Goal: Task Accomplishment & Management: Manage account settings

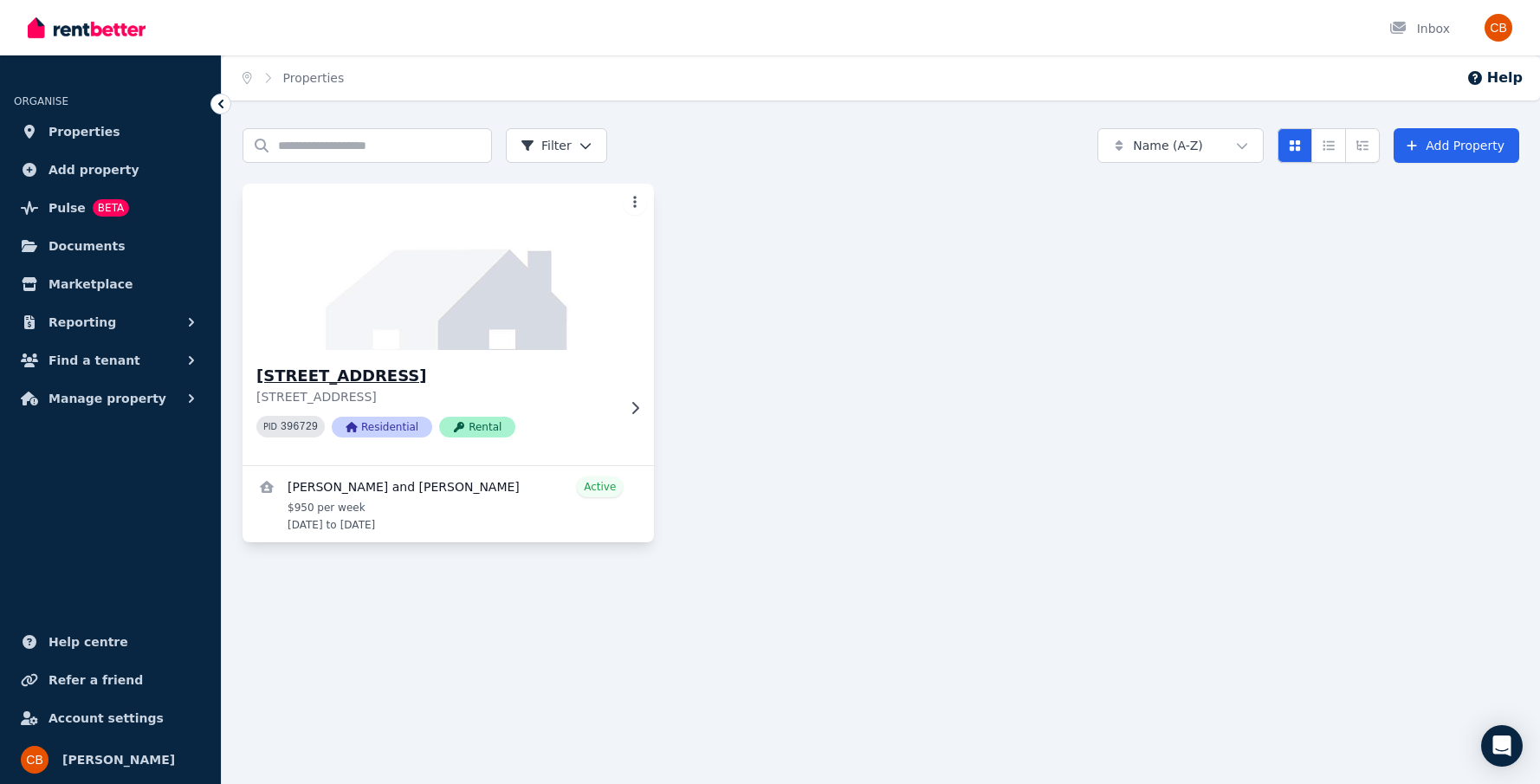
click at [591, 428] on div "PID 396729 Residential Rental" at bounding box center [436, 427] width 359 height 21
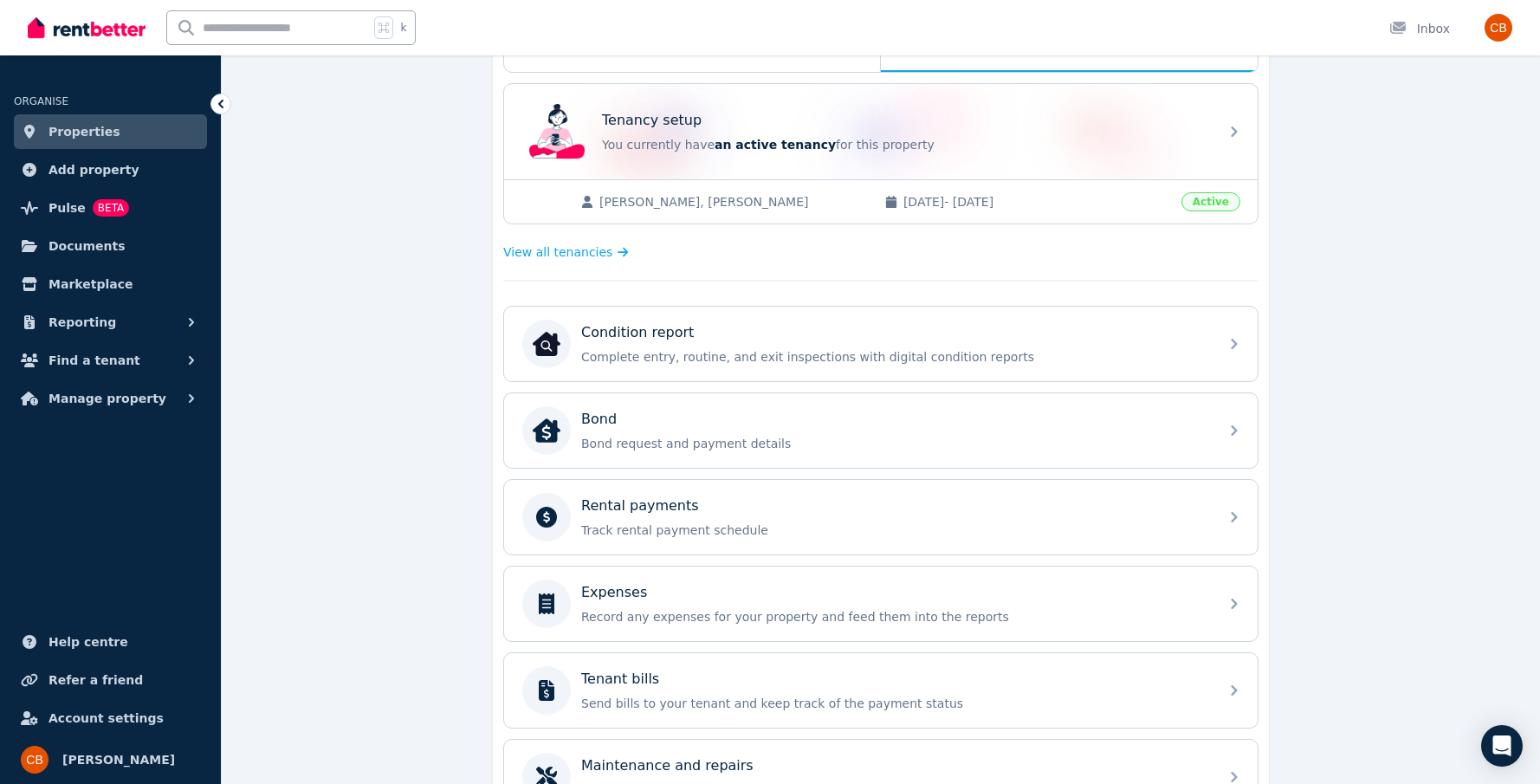
scroll to position [327, 0]
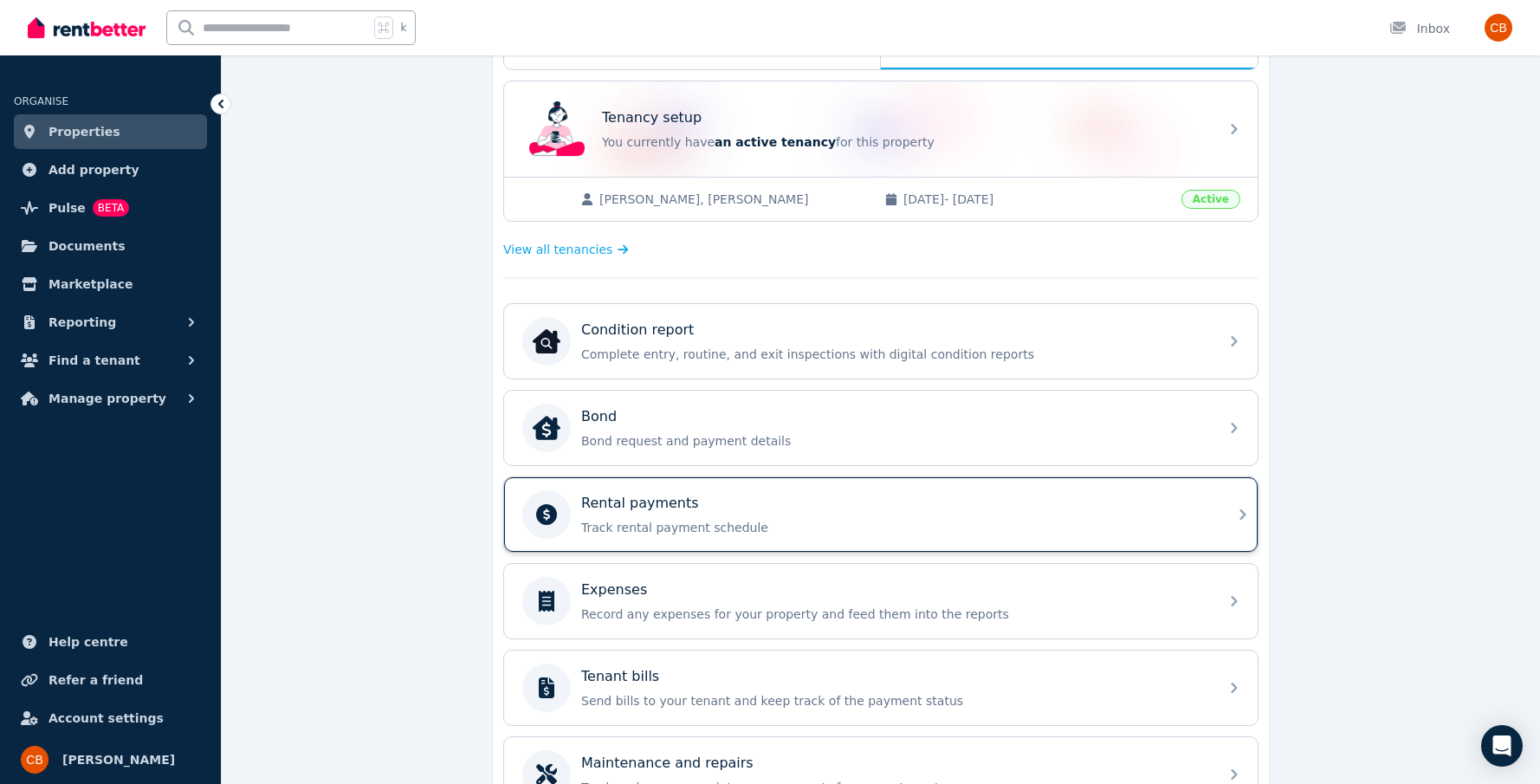
click at [948, 536] on div "Rental payments Track rental payment schedule" at bounding box center [865, 514] width 686 height 49
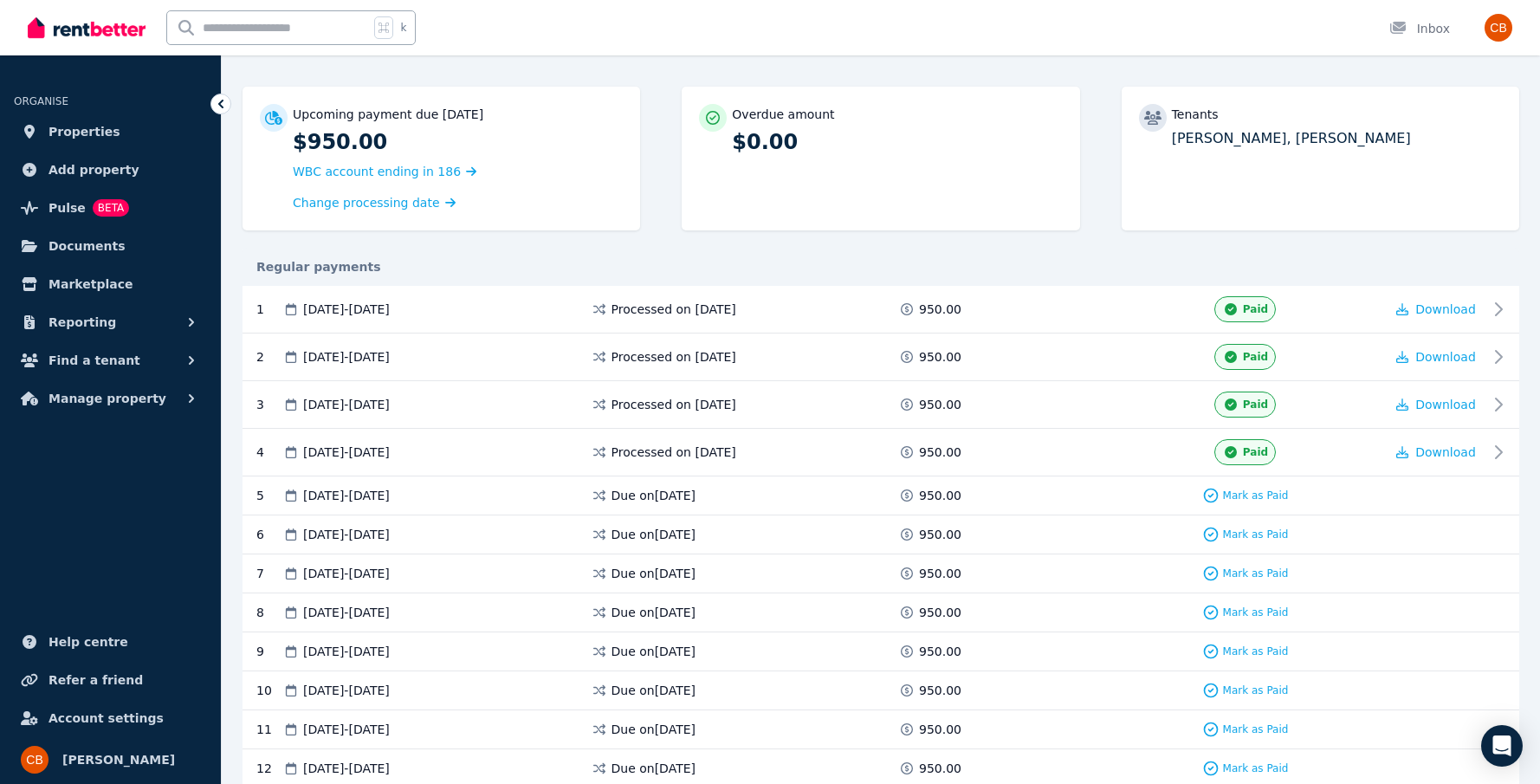
scroll to position [137, 0]
click at [420, 204] on span "Change processing date" at bounding box center [366, 202] width 147 height 18
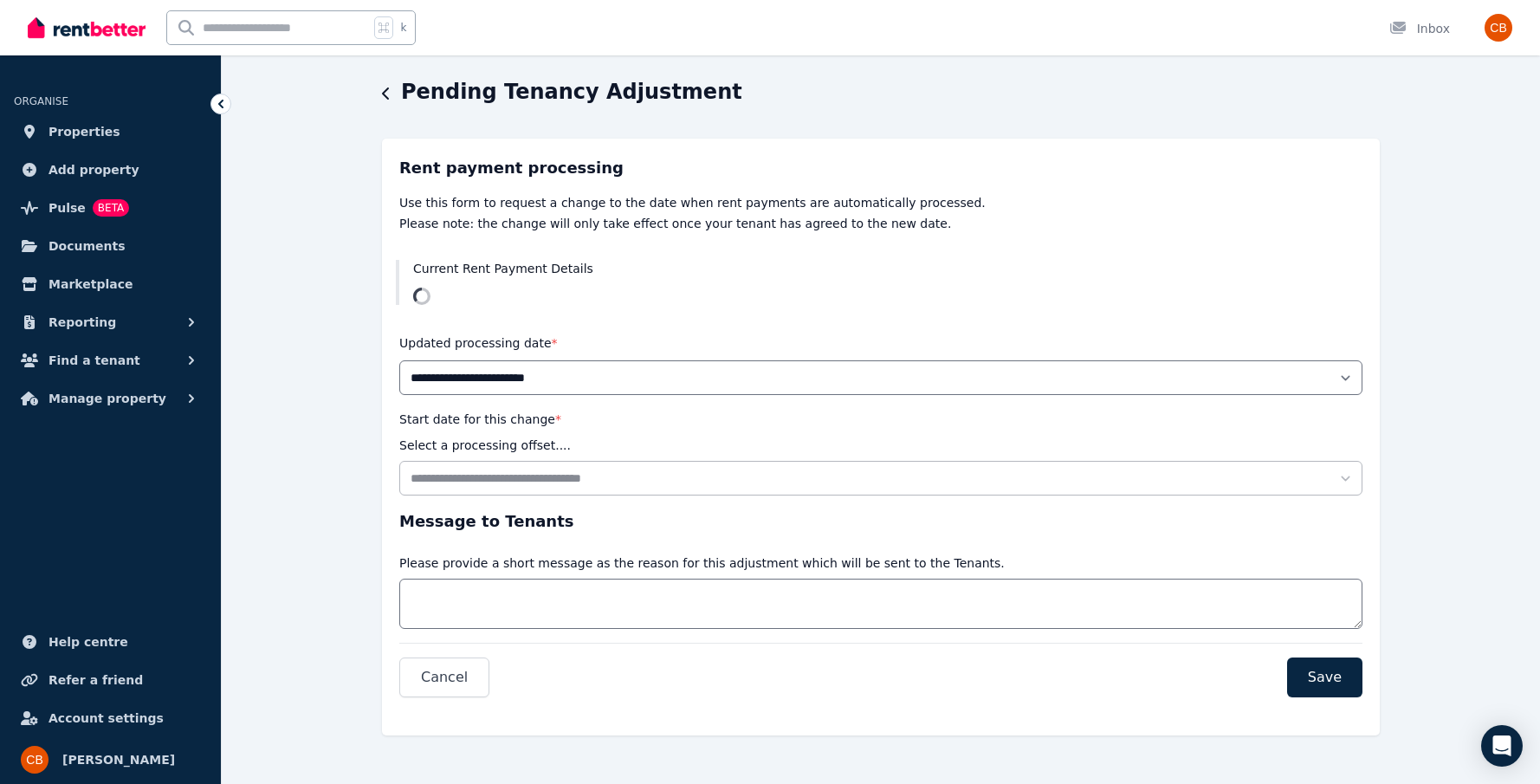
scroll to position [51, 0]
click at [386, 98] on icon "button" at bounding box center [386, 94] width 7 height 12
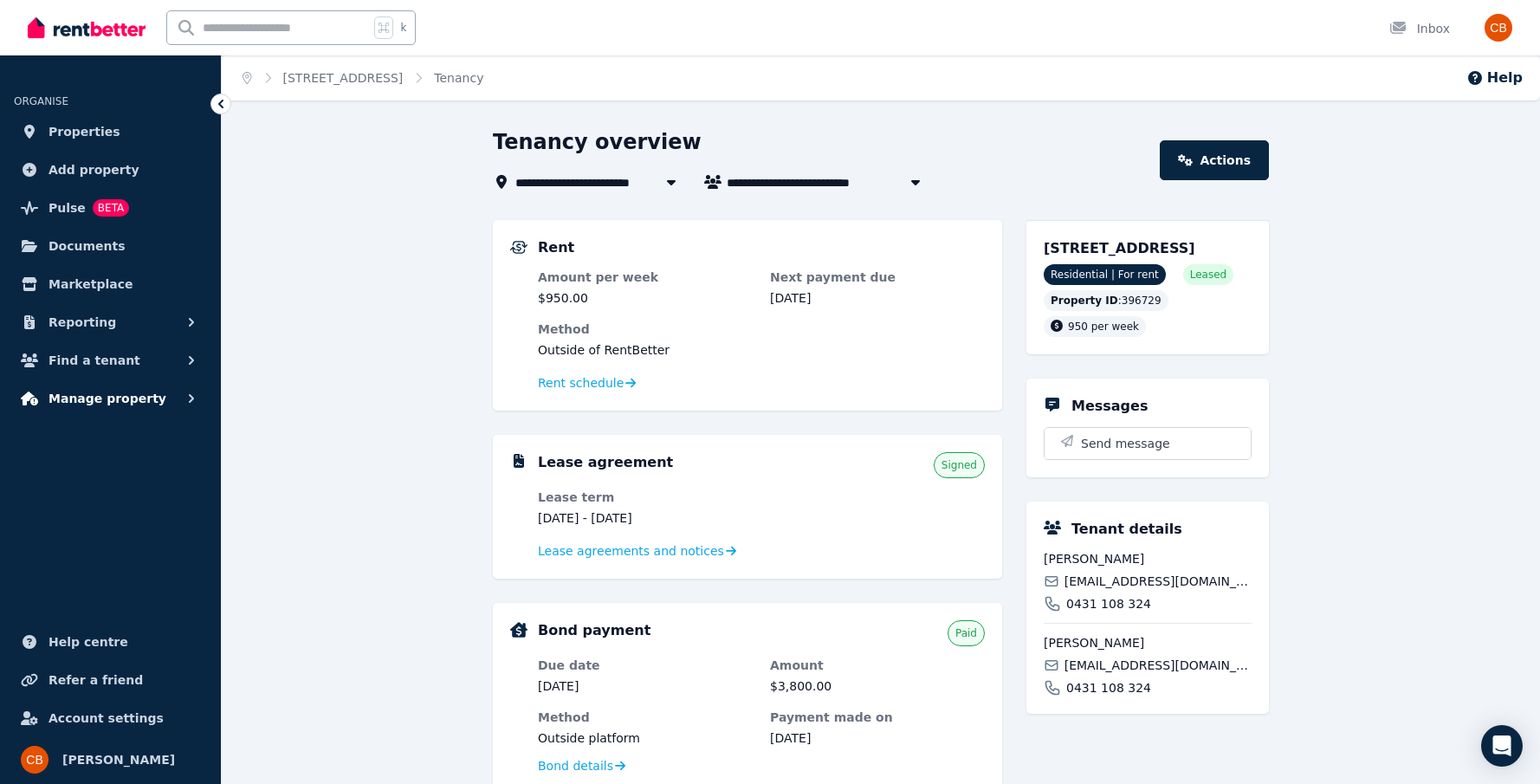
click at [159, 397] on button "Manage property" at bounding box center [111, 398] width 193 height 35
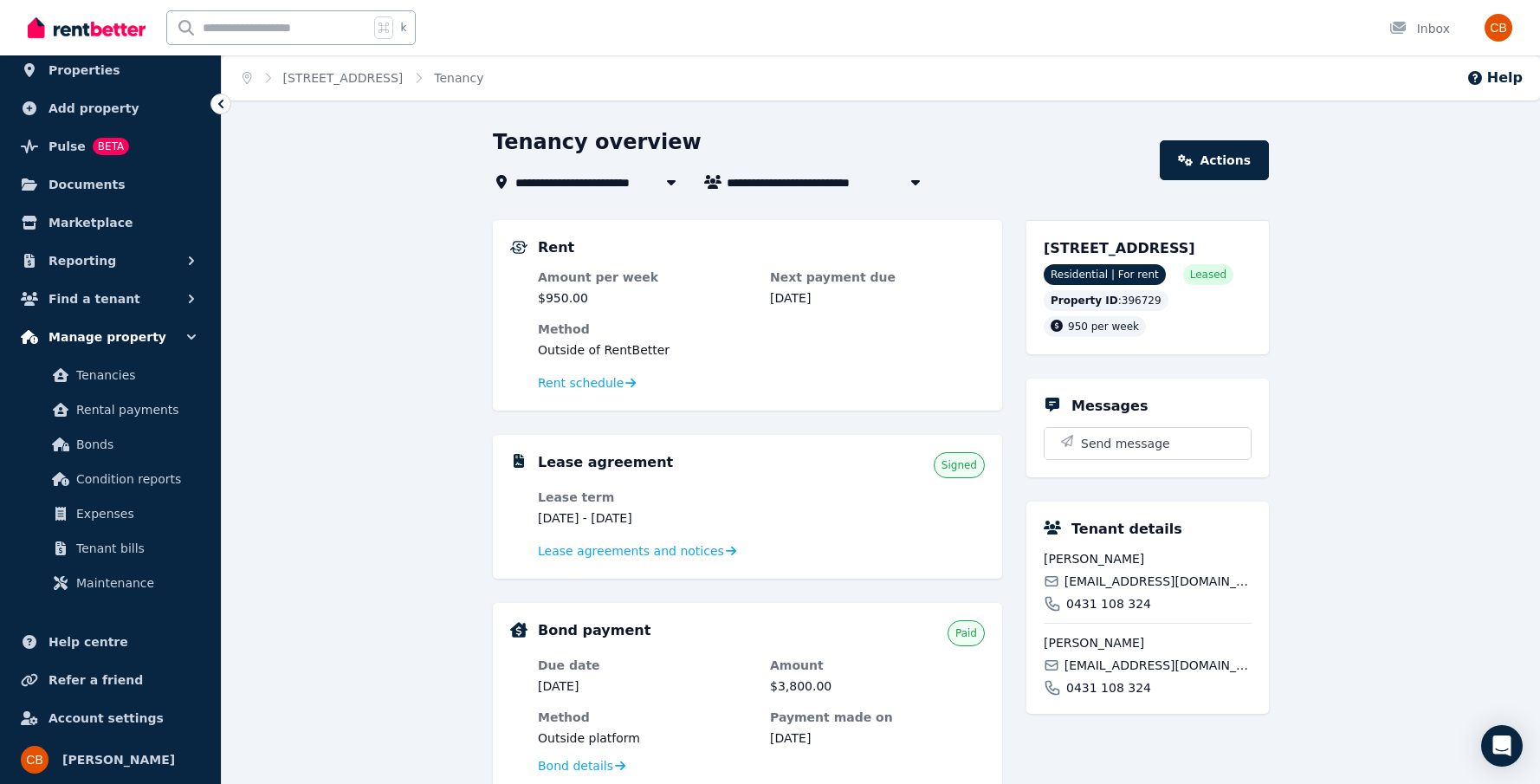
scroll to position [61, 0]
click at [177, 385] on link "Tenancies" at bounding box center [110, 374] width 179 height 35
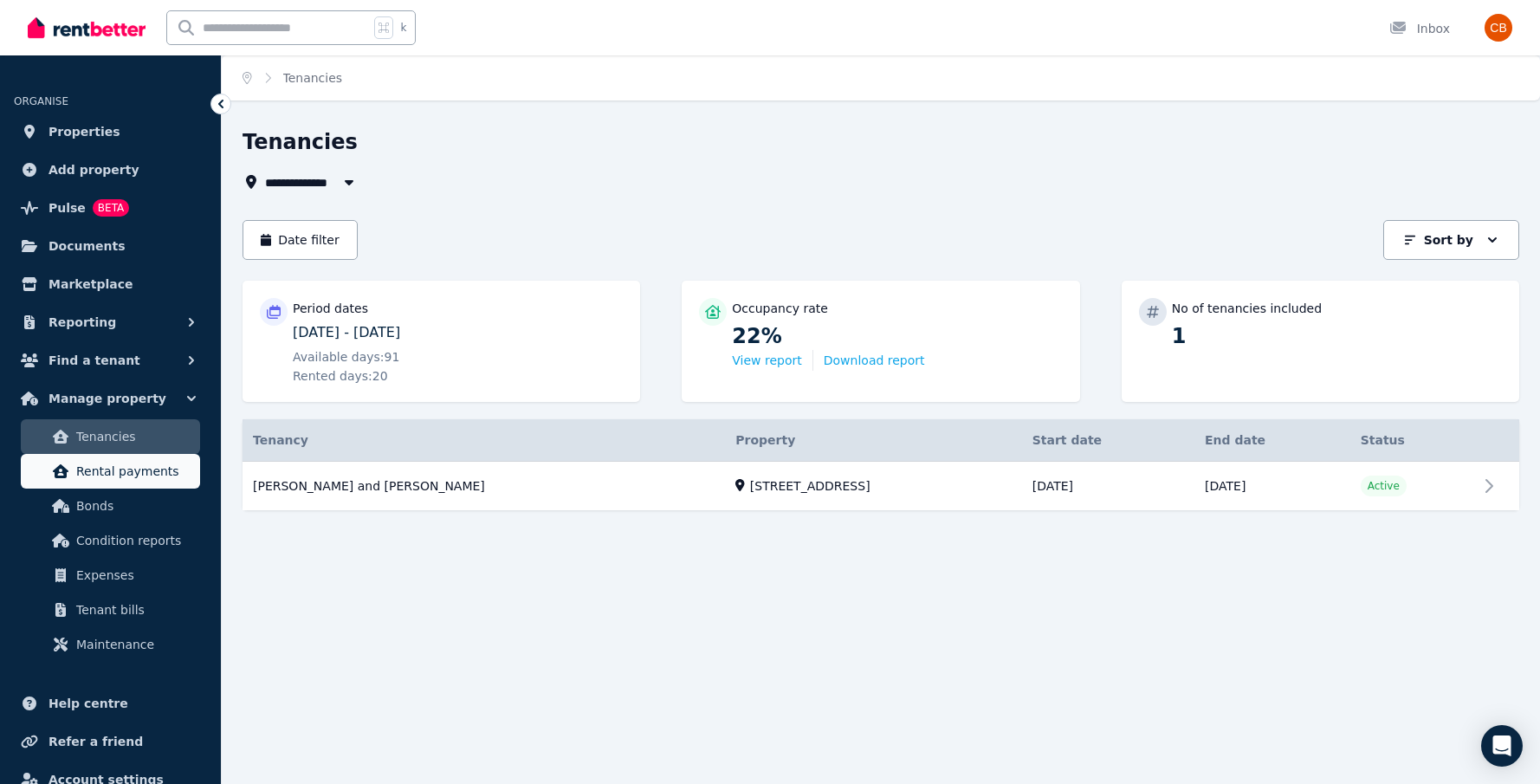
click at [177, 470] on span "Rental payments" at bounding box center [135, 470] width 117 height 20
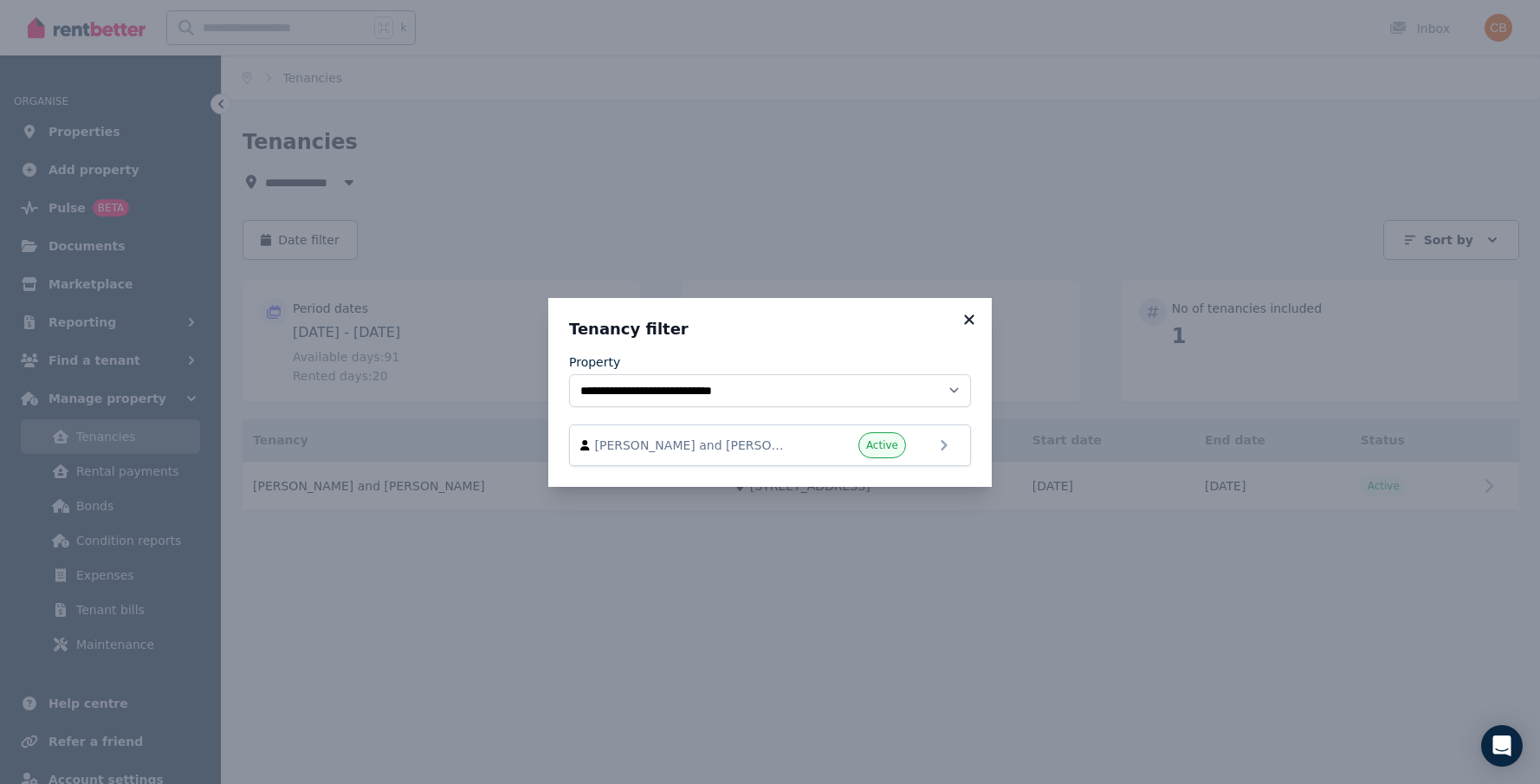
click at [969, 322] on icon at bounding box center [970, 319] width 18 height 16
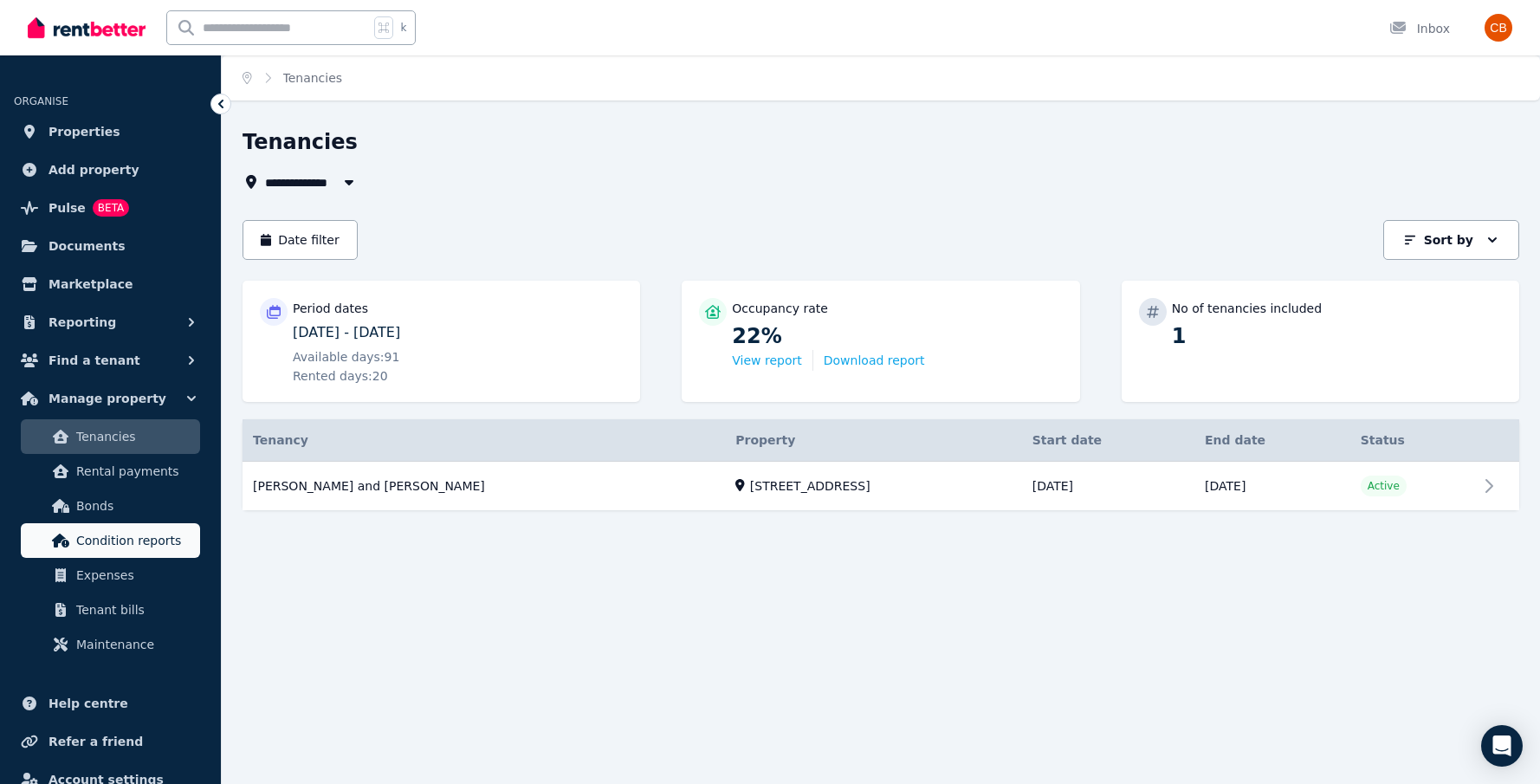
click at [175, 530] on span "Condition reports" at bounding box center [135, 540] width 117 height 20
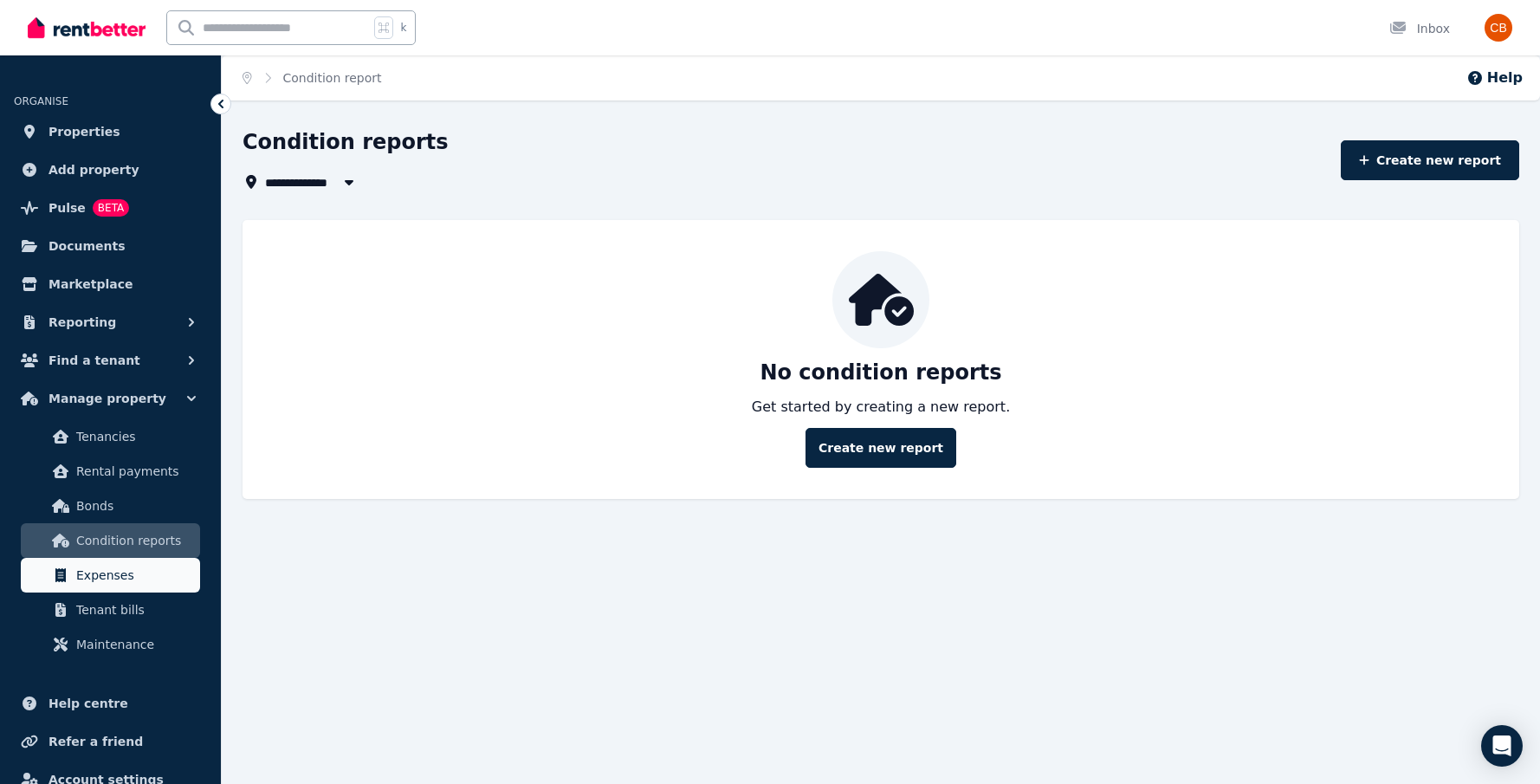
click at [171, 573] on span "Expenses" at bounding box center [135, 575] width 117 height 20
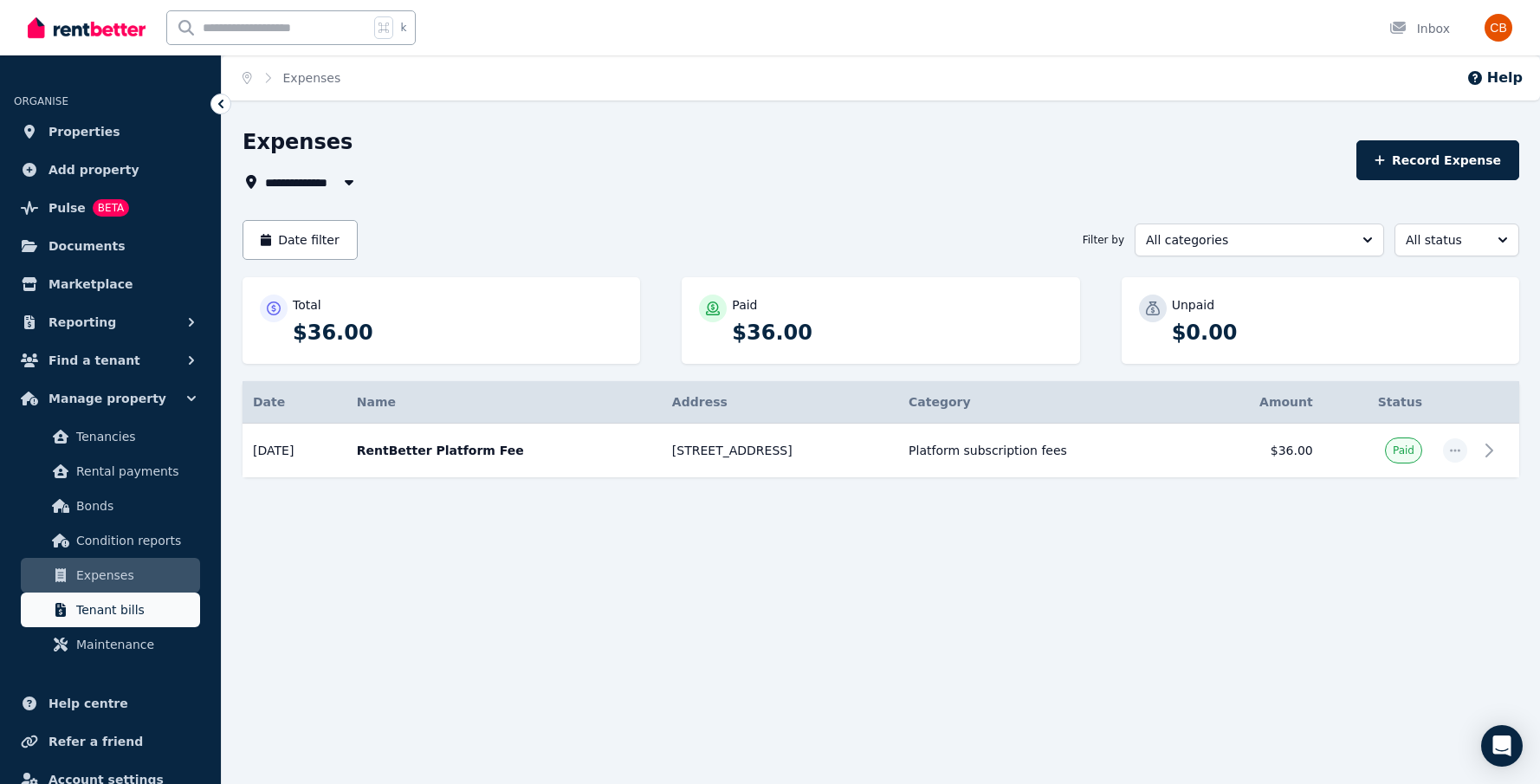
click at [175, 609] on span "Tenant bills" at bounding box center [135, 609] width 117 height 20
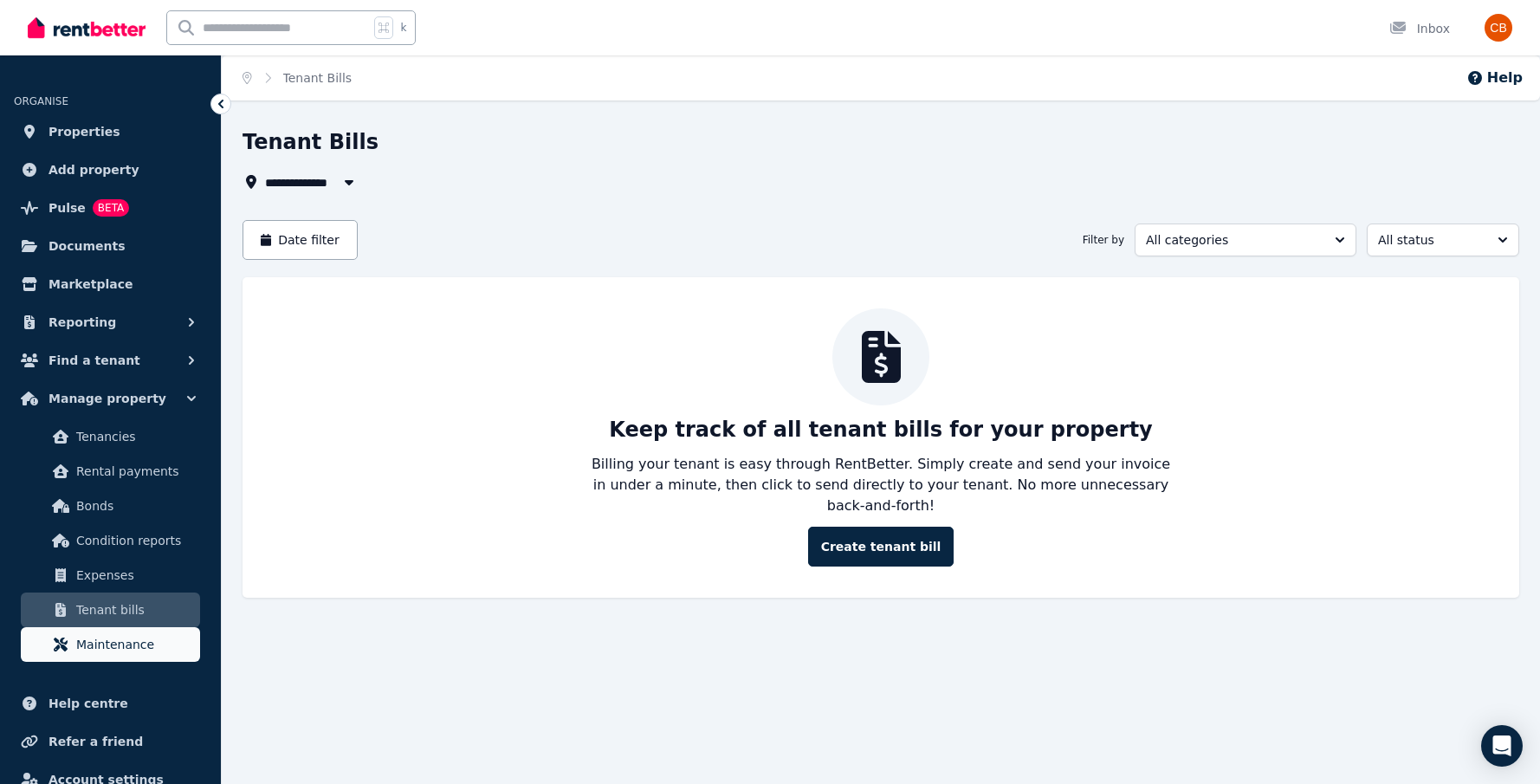
click at [175, 642] on span "Maintenance" at bounding box center [135, 644] width 117 height 20
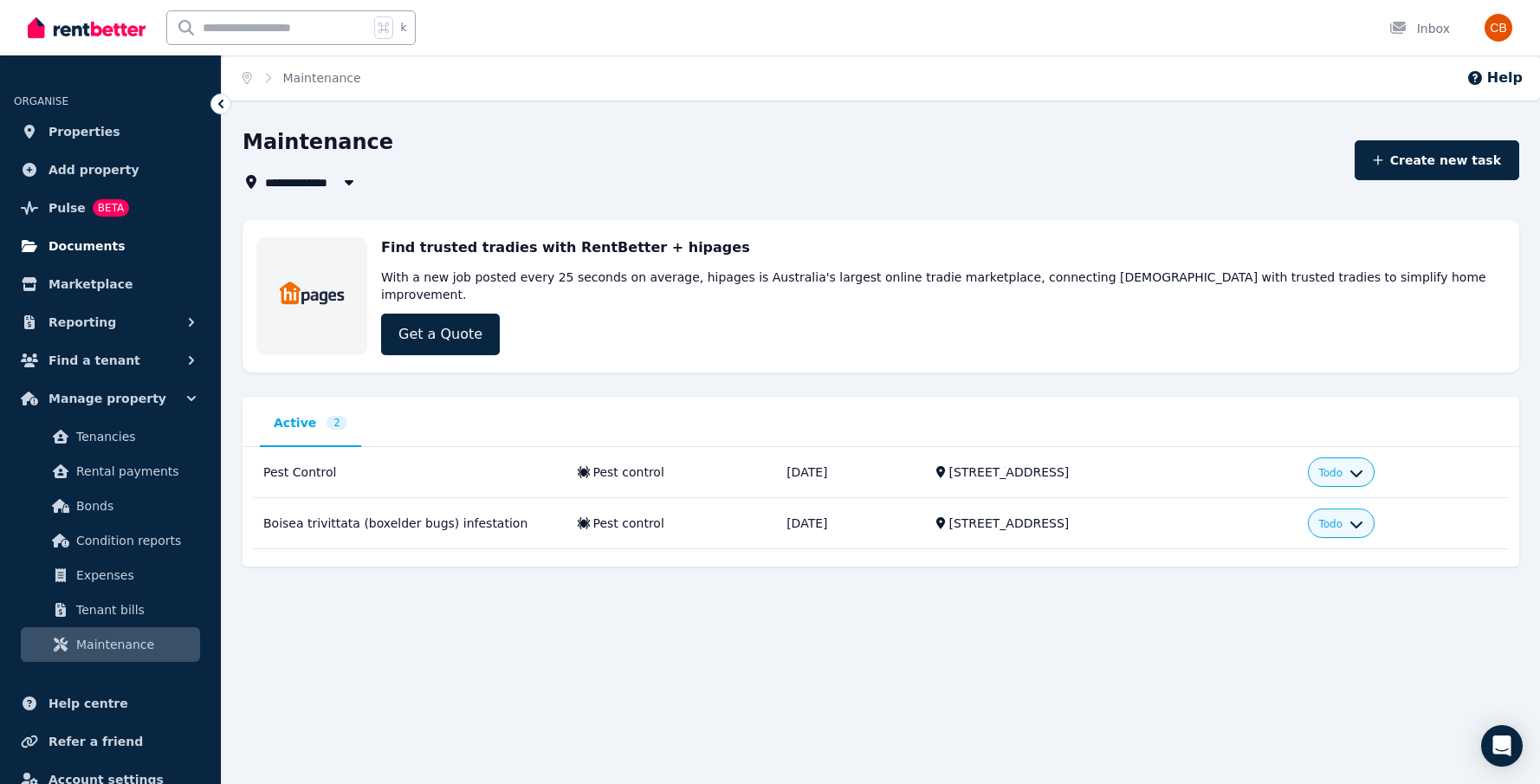
click at [165, 253] on link "Documents" at bounding box center [111, 246] width 193 height 35
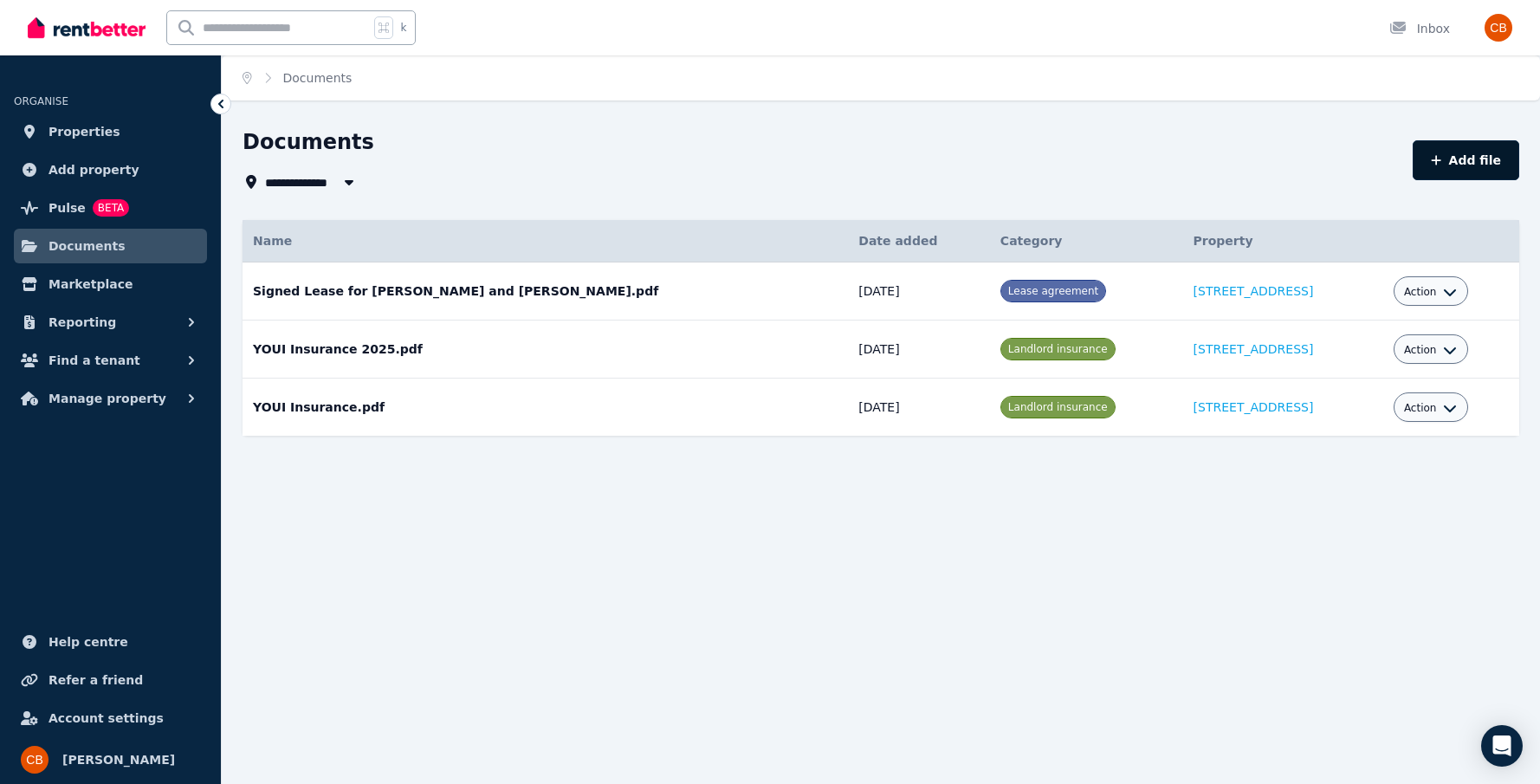
click at [1468, 156] on button "Add file" at bounding box center [1465, 160] width 106 height 40
select select "*****"
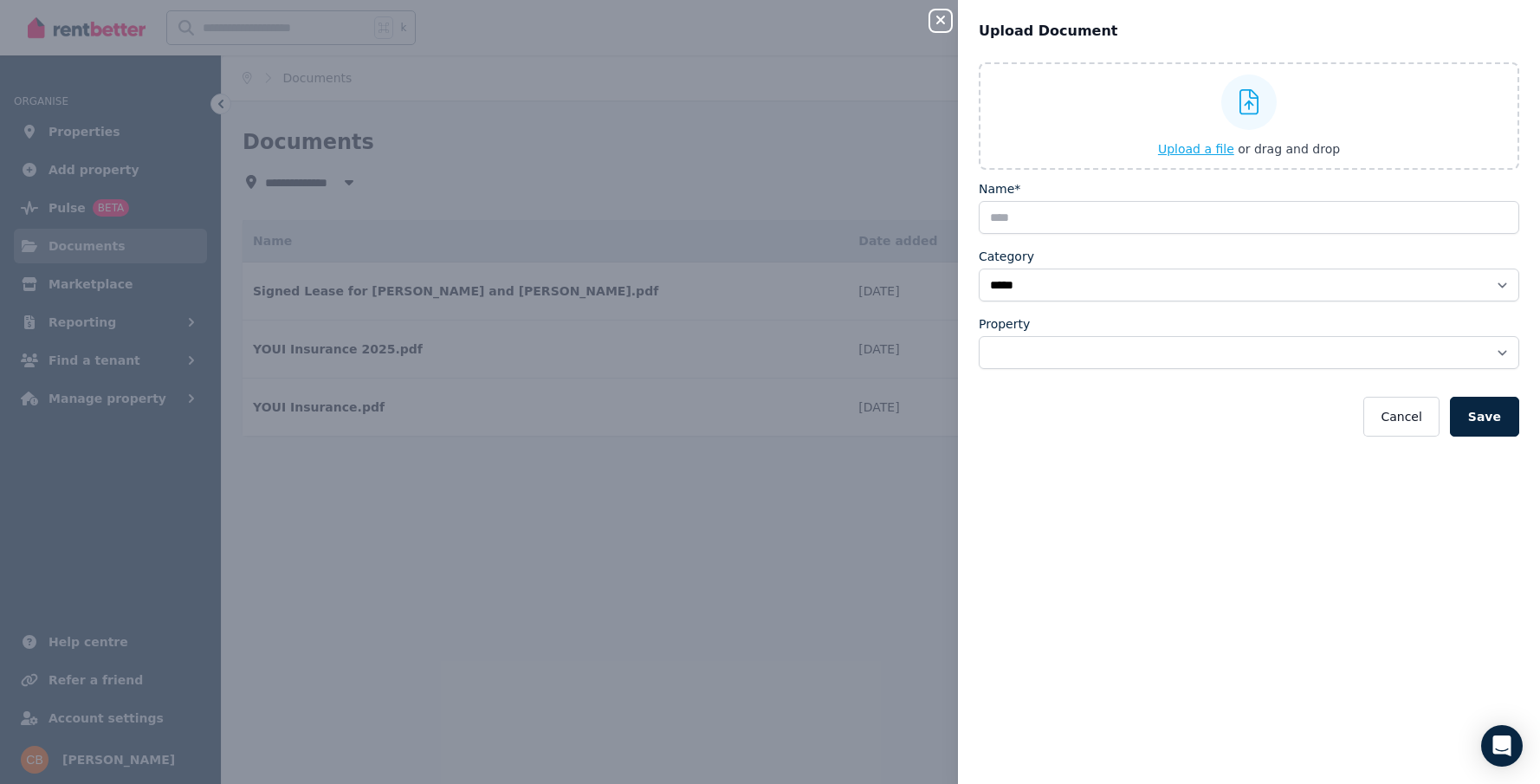
click at [1211, 146] on span "Upload a file" at bounding box center [1196, 149] width 76 height 14
click at [1211, 153] on span "Upload a file" at bounding box center [1196, 149] width 76 height 14
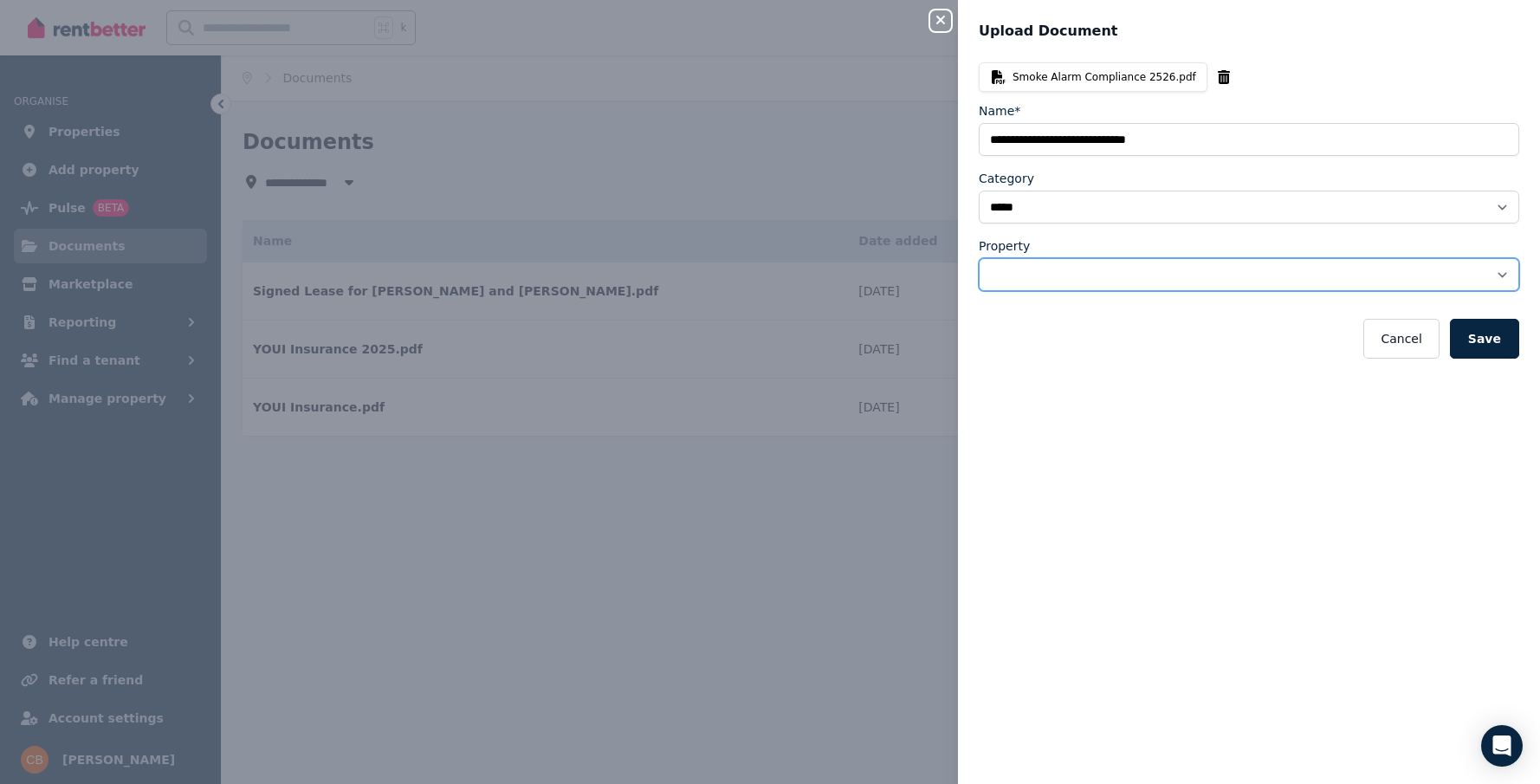
select select "**********"
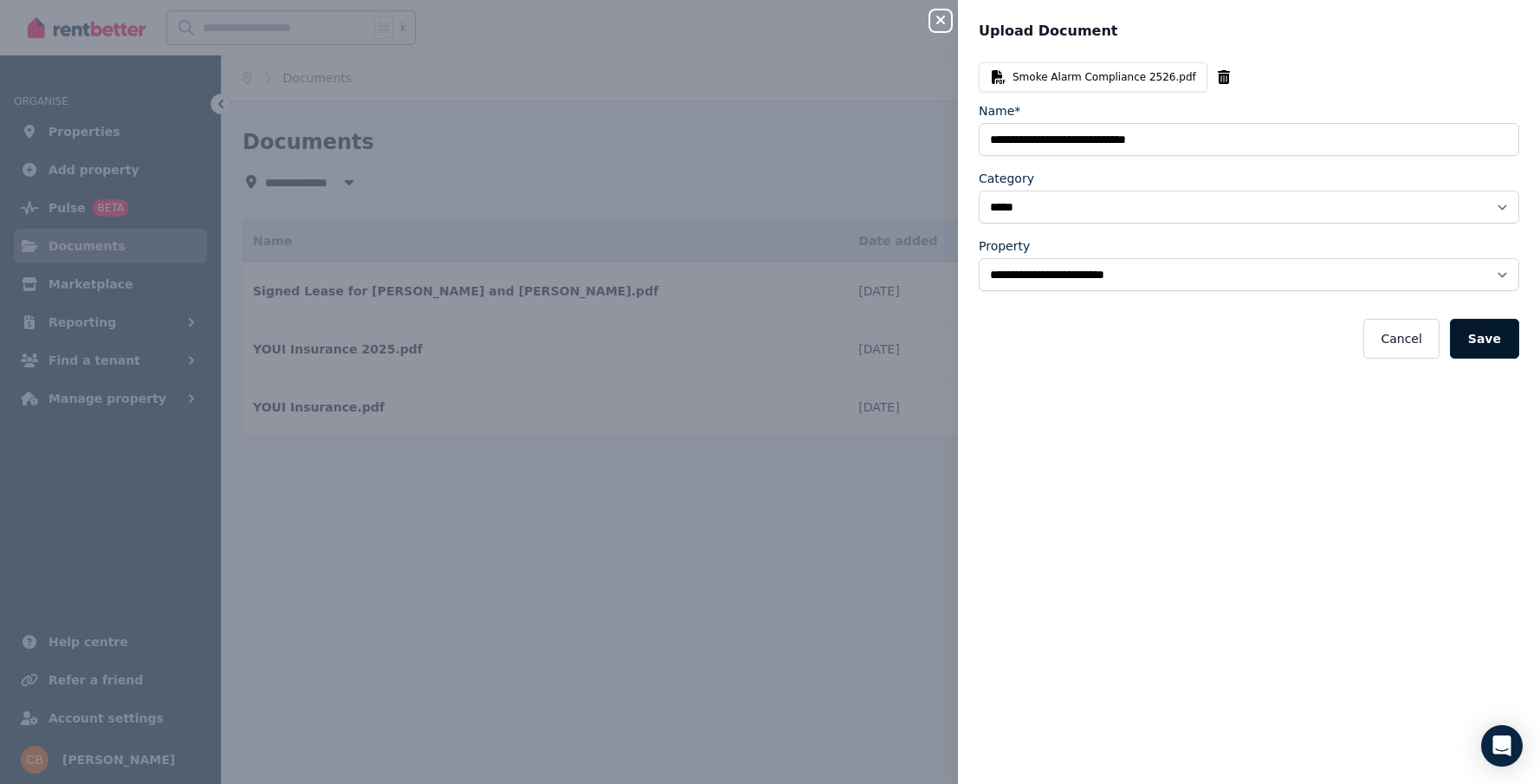
click at [1512, 341] on button "Save" at bounding box center [1484, 338] width 69 height 40
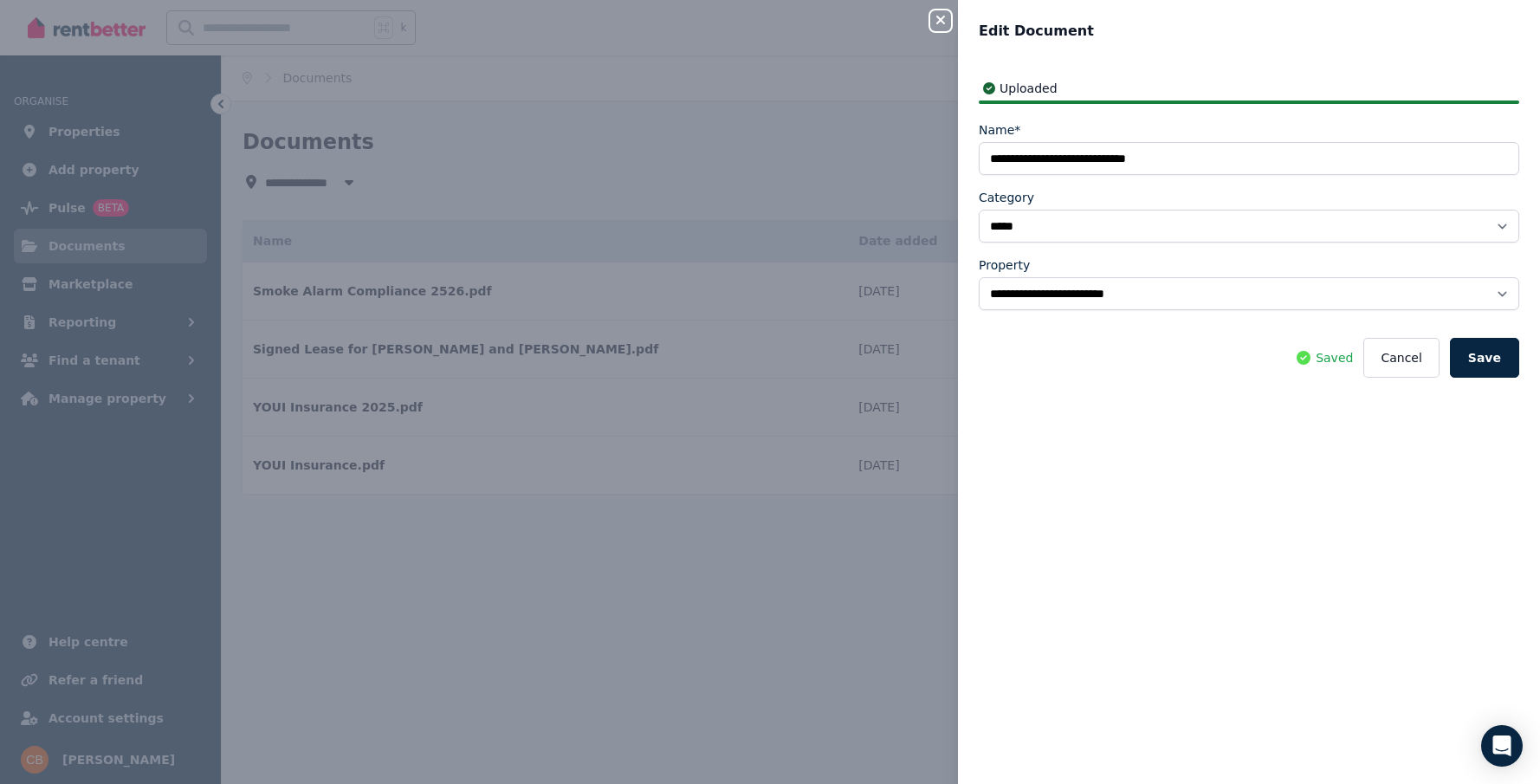
click at [946, 19] on icon "button" at bounding box center [940, 20] width 20 height 14
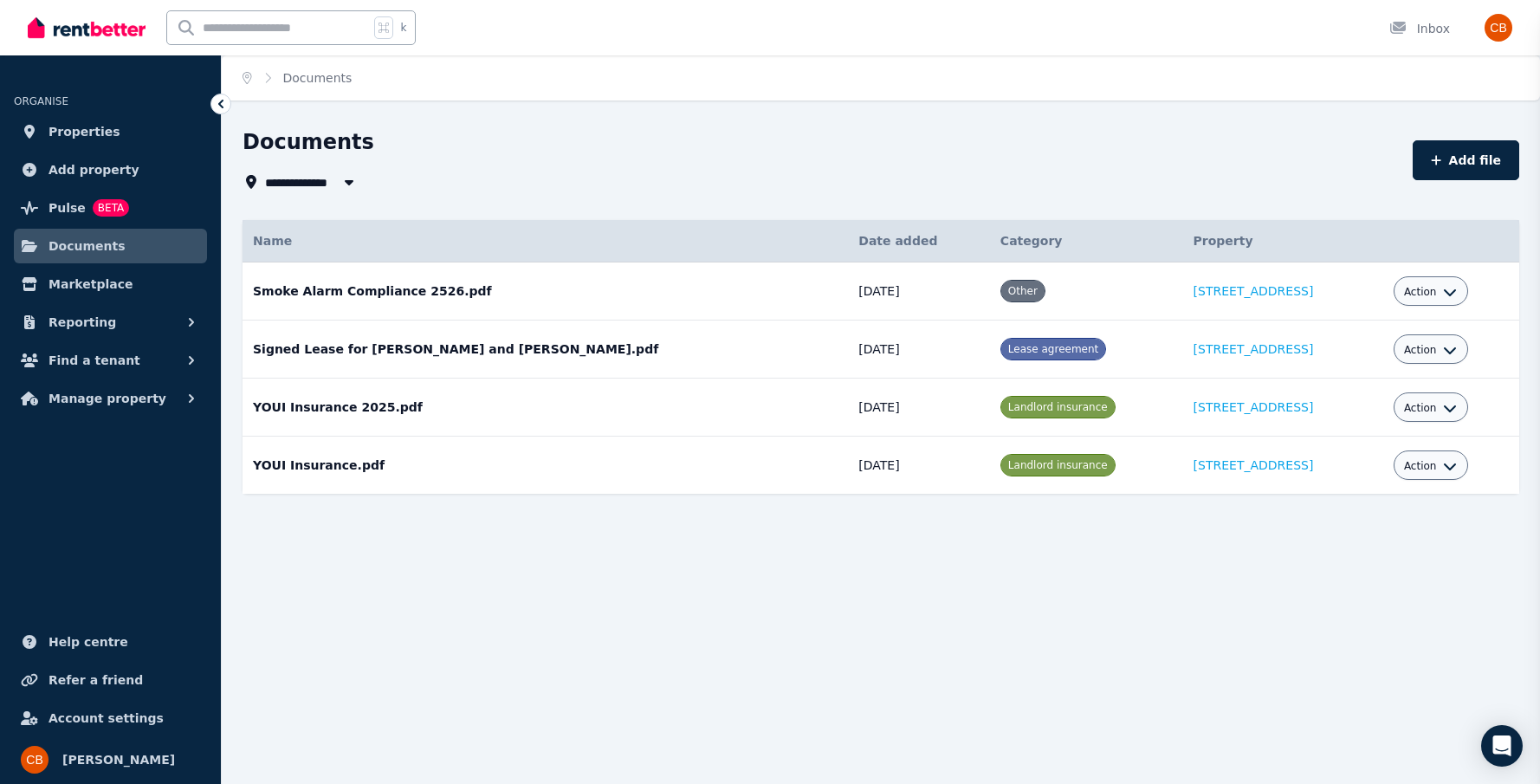
select select
click at [1498, 33] on img "button" at bounding box center [1497, 27] width 28 height 27
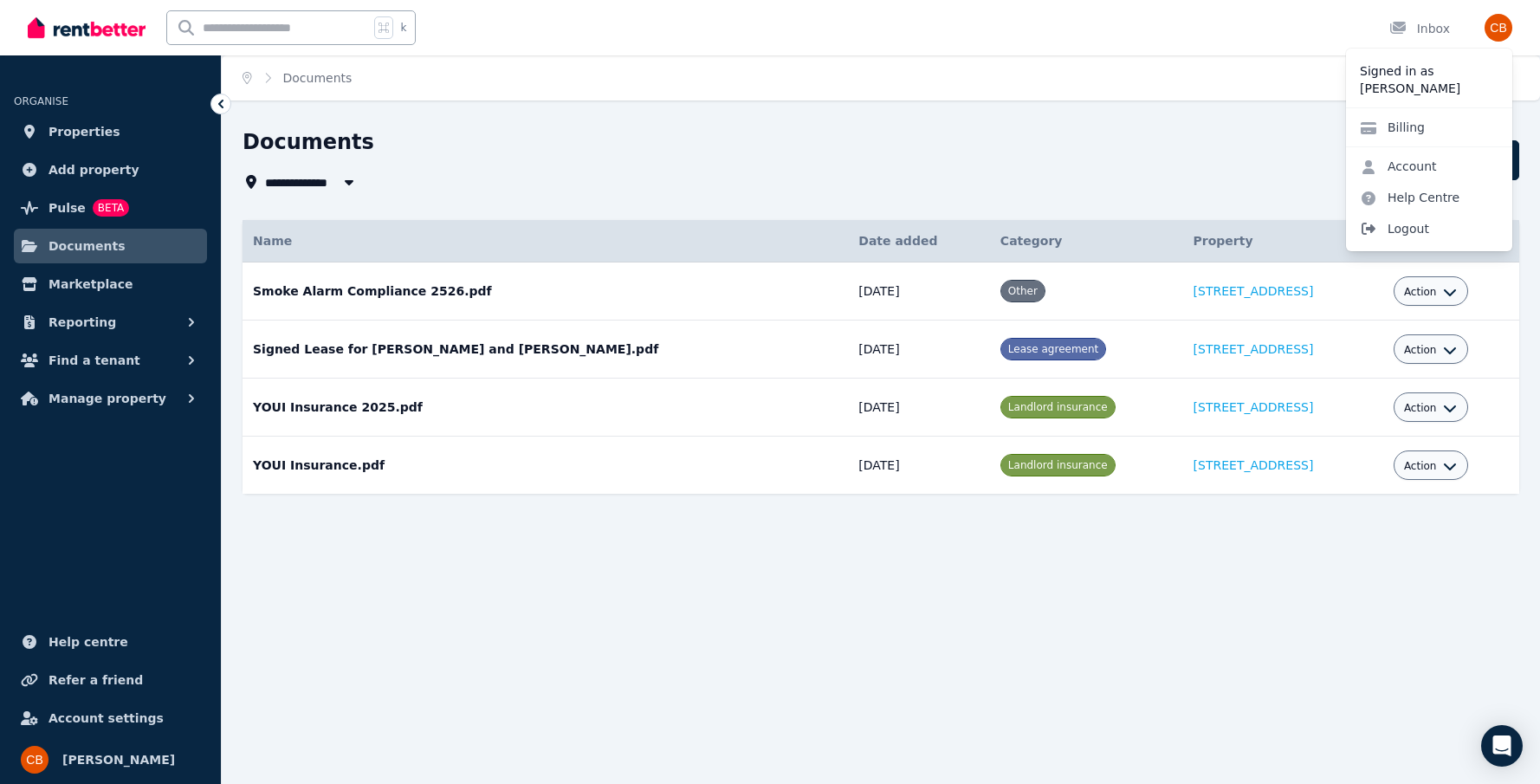
click at [1479, 232] on span "Logout" at bounding box center [1428, 228] width 166 height 31
